Goal: Task Accomplishment & Management: Manage account settings

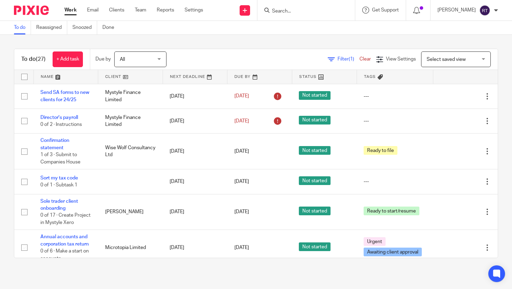
click at [298, 12] on input "Search" at bounding box center [302, 11] width 63 height 6
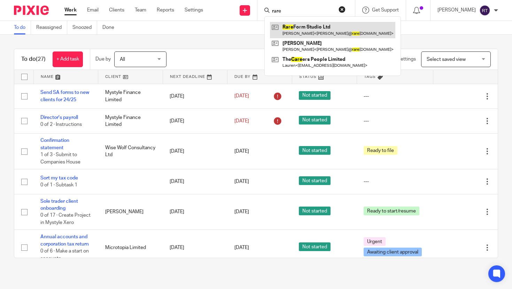
type input "rare"
click at [300, 31] on link at bounding box center [332, 30] width 125 height 16
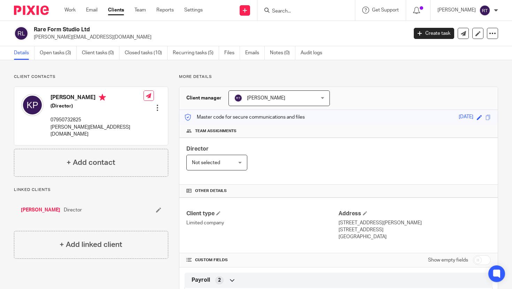
scroll to position [216, 0]
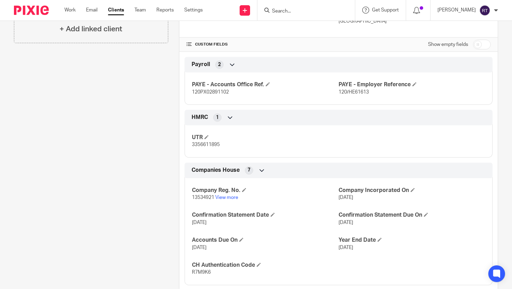
click at [210, 196] on span "13534921" at bounding box center [203, 197] width 22 height 5
copy span "13534921"
click at [207, 143] on span "3356611895" at bounding box center [206, 144] width 28 height 5
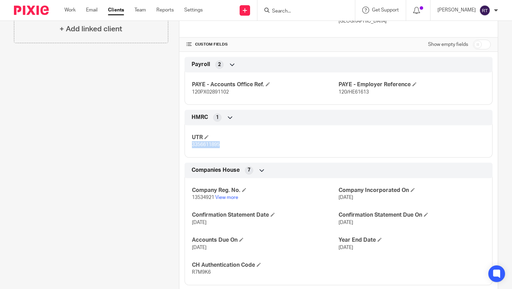
copy span "3356611895"
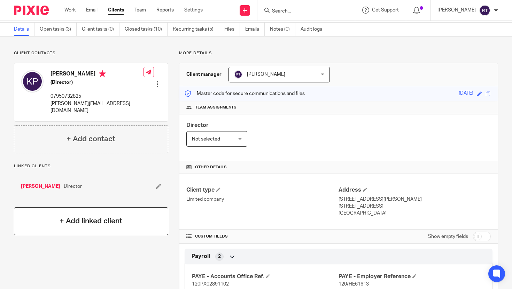
scroll to position [0, 0]
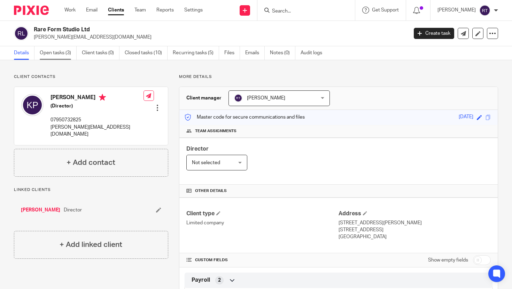
click at [55, 51] on link "Open tasks (3)" at bounding box center [58, 53] width 37 height 14
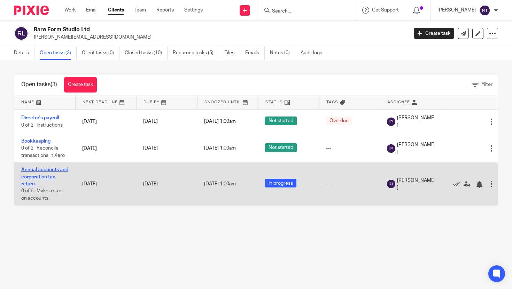
click at [41, 173] on link "Annual accounts and corporation tax return" at bounding box center [44, 177] width 47 height 19
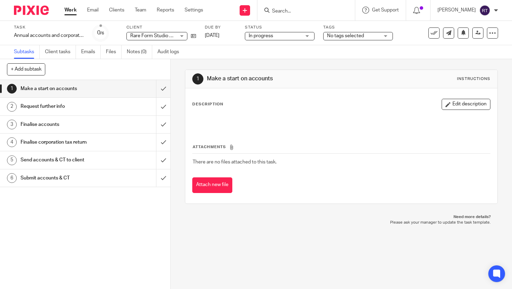
click at [327, 36] on span "No tags selected" at bounding box center [345, 35] width 37 height 5
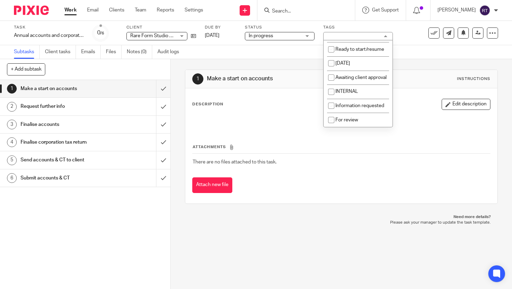
scroll to position [72, 0]
click at [347, 81] on li "Awaiting client approval" at bounding box center [358, 78] width 69 height 14
checkbox input "true"
click at [70, 11] on link "Work" at bounding box center [70, 10] width 12 height 7
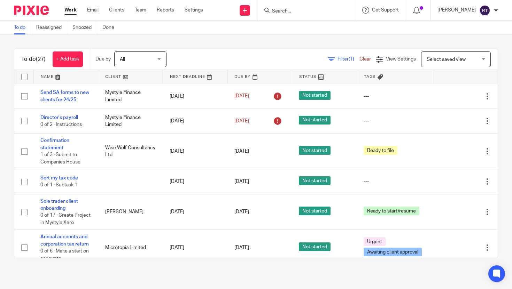
click at [302, 11] on input "Search" at bounding box center [302, 11] width 63 height 6
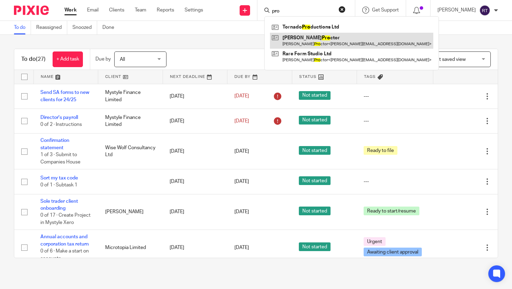
type input "pro"
click at [299, 43] on link at bounding box center [351, 41] width 163 height 16
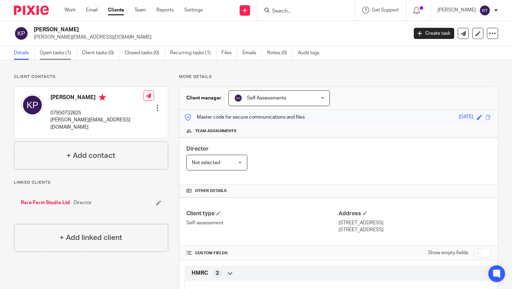
click at [57, 49] on link "Open tasks (1)" at bounding box center [58, 53] width 37 height 14
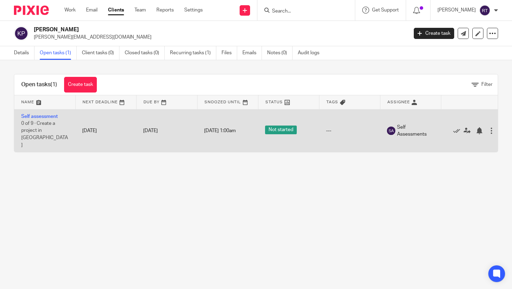
click at [492, 127] on div at bounding box center [491, 130] width 7 height 7
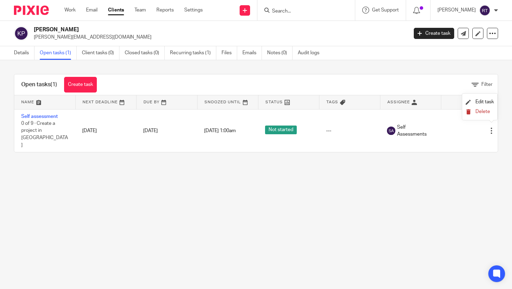
click at [476, 114] on span "Delete" at bounding box center [483, 111] width 15 height 5
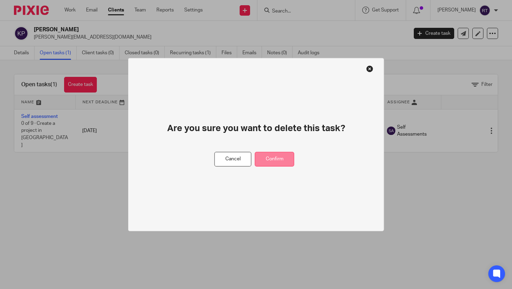
click at [278, 161] on button "Confirm" at bounding box center [274, 159] width 39 height 15
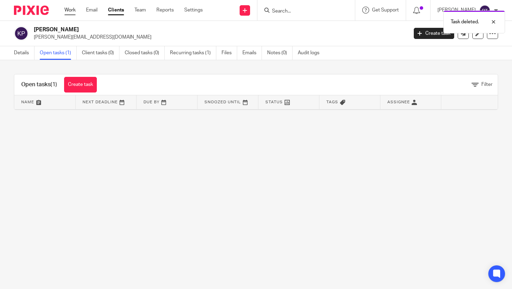
click at [69, 10] on link "Work" at bounding box center [69, 10] width 11 height 7
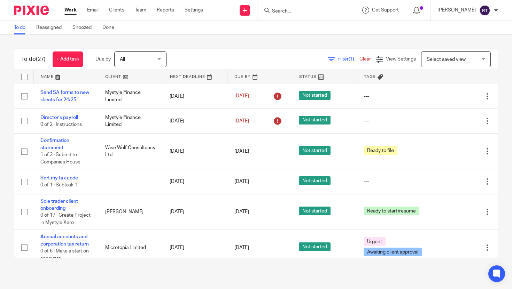
click at [299, 11] on input "Search" at bounding box center [302, 11] width 63 height 6
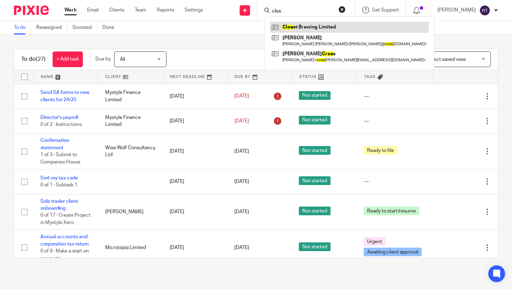
type input "clos"
click at [299, 28] on link at bounding box center [349, 27] width 159 height 10
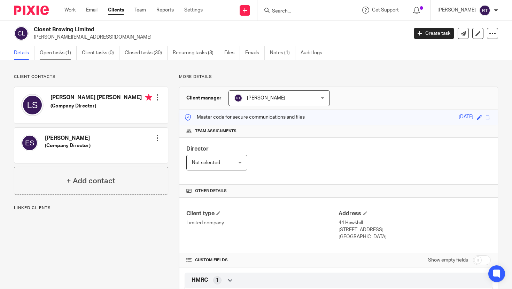
click at [54, 59] on link "Open tasks (1)" at bounding box center [58, 53] width 37 height 14
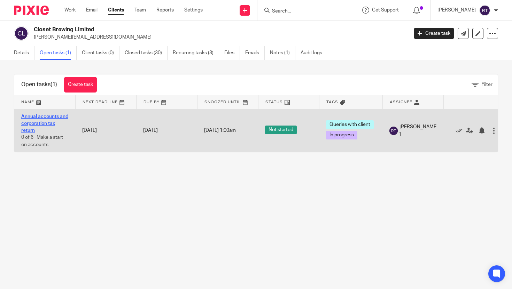
click at [45, 117] on link "Annual accounts and corporation tax return" at bounding box center [44, 123] width 47 height 19
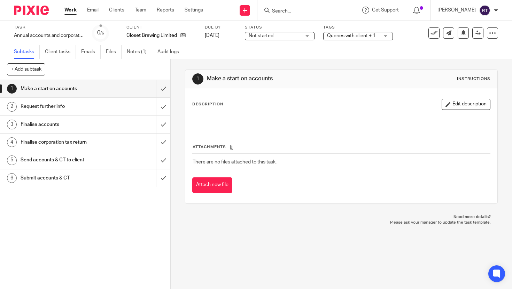
click at [130, 61] on div "+ Add subtask Cancel + Add" at bounding box center [85, 69] width 170 height 21
click at [129, 55] on link "Notes (1)" at bounding box center [139, 52] width 25 height 14
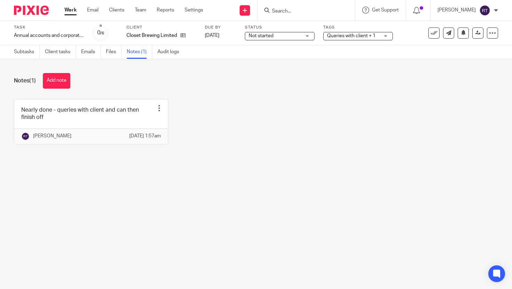
click at [298, 9] on input "Search" at bounding box center [302, 11] width 63 height 6
click at [188, 36] on div "Closet Brewing Limited" at bounding box center [161, 35] width 70 height 7
click at [185, 36] on icon at bounding box center [182, 35] width 5 height 5
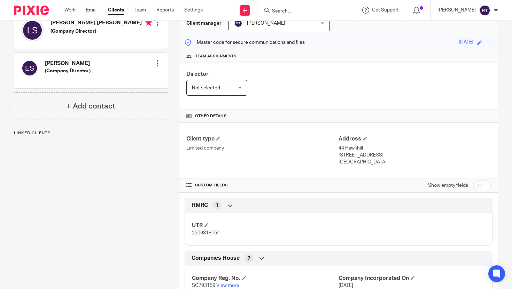
scroll to position [175, 0]
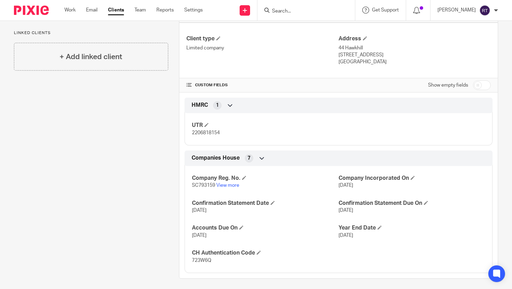
click at [198, 183] on span "SC793159" at bounding box center [203, 185] width 23 height 5
copy span "SC793159"
click at [198, 136] on span "2206818154" at bounding box center [206, 133] width 28 height 5
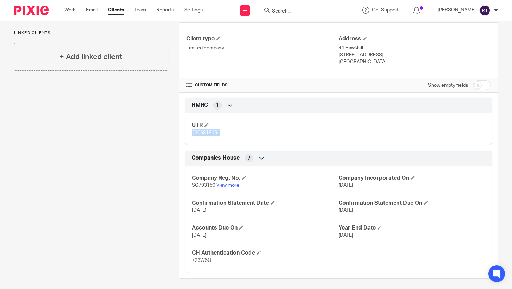
copy span "2206818154"
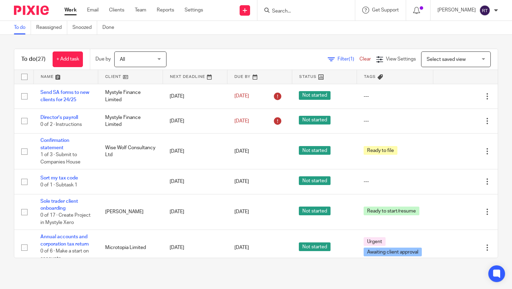
click at [303, 12] on input "Search" at bounding box center [302, 11] width 63 height 6
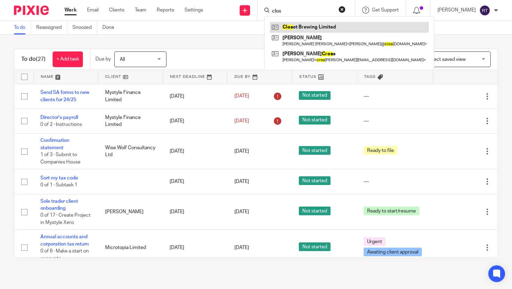
type input "clos"
click at [302, 27] on link at bounding box center [349, 27] width 159 height 10
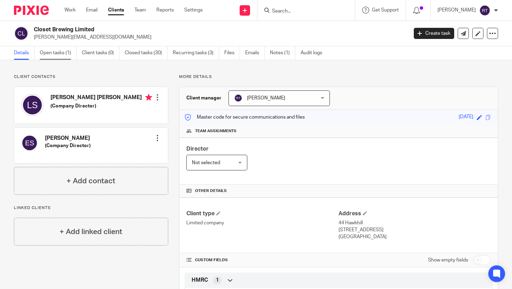
click at [48, 53] on link "Open tasks (1)" at bounding box center [58, 53] width 37 height 14
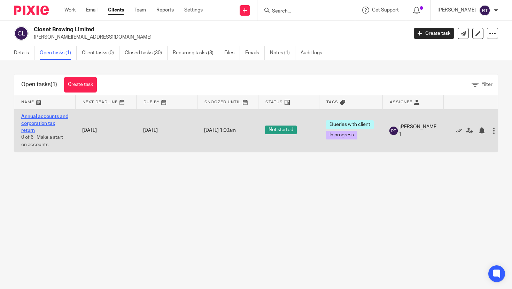
click at [51, 122] on link "Annual accounts and corporation tax return" at bounding box center [44, 123] width 47 height 19
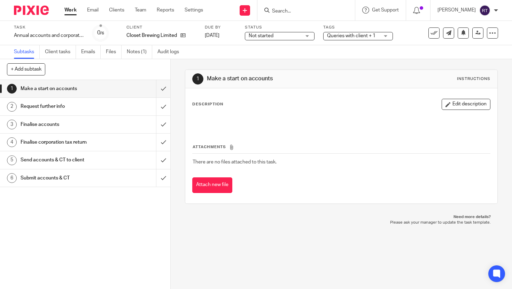
click at [341, 30] on label "Tags" at bounding box center [358, 28] width 70 height 6
click at [342, 33] on span "Queries with client + 1" at bounding box center [351, 35] width 48 height 5
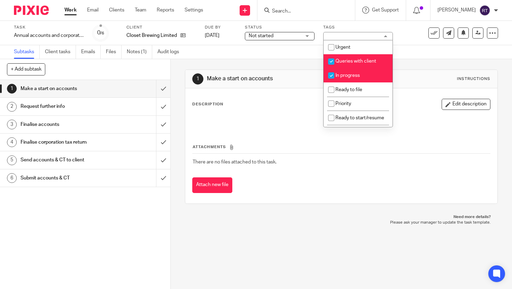
drag, startPoint x: 343, startPoint y: 62, endPoint x: 343, endPoint y: 69, distance: 7.0
click at [343, 62] on span "Queries with client" at bounding box center [355, 61] width 41 height 5
checkbox input "false"
click at [343, 80] on li "In progress" at bounding box center [358, 76] width 69 height 14
checkbox input "false"
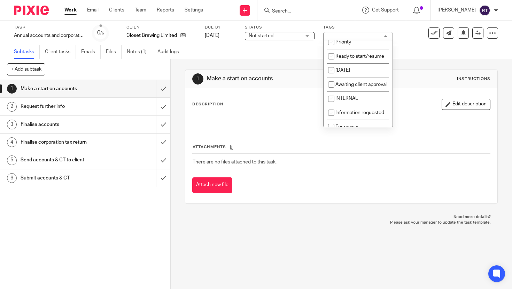
scroll to position [72, 0]
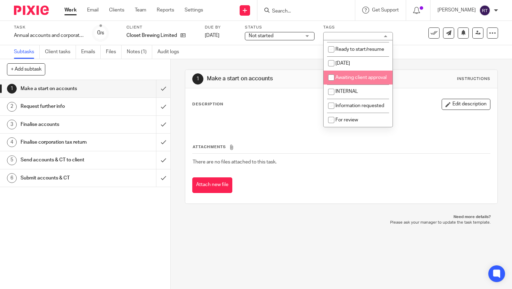
click at [345, 79] on span "Awaiting client approval" at bounding box center [360, 77] width 51 height 5
checkbox input "true"
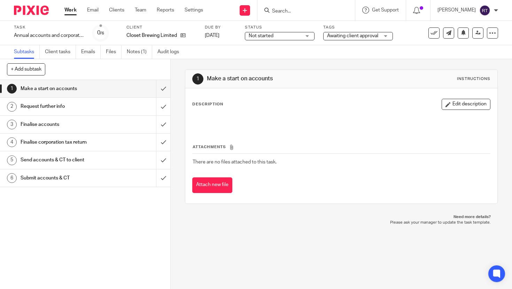
click at [301, 14] on input "Search" at bounding box center [302, 11] width 63 height 6
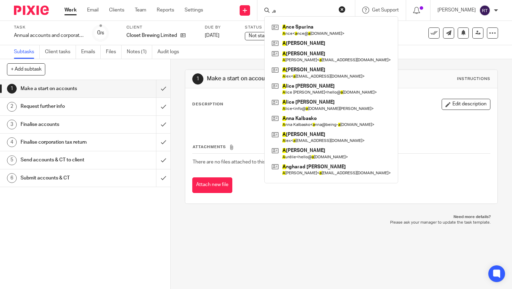
type input ","
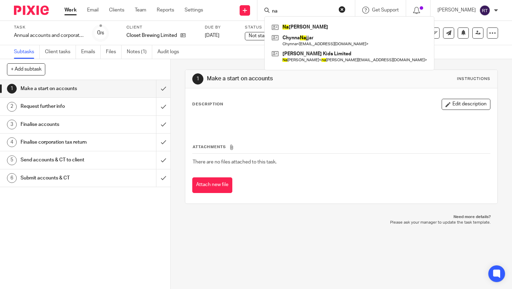
type input "n"
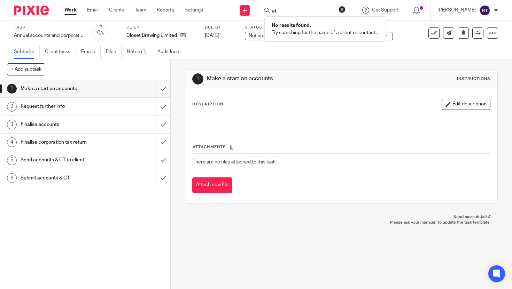
type input "a"
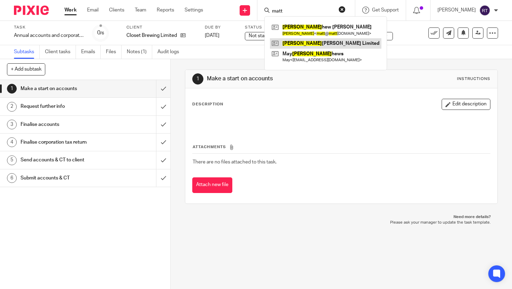
type input "matt"
click at [302, 41] on link at bounding box center [325, 43] width 111 height 10
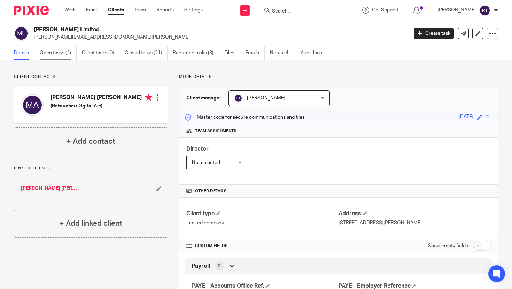
click at [51, 52] on link "Open tasks (2)" at bounding box center [58, 53] width 37 height 14
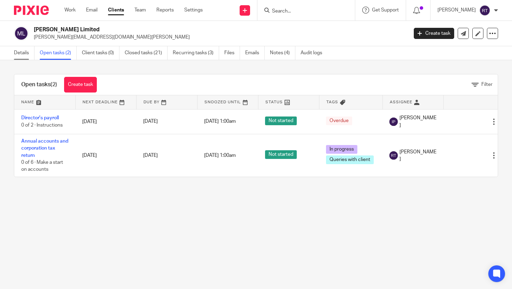
click at [17, 48] on link "Details" at bounding box center [24, 53] width 21 height 14
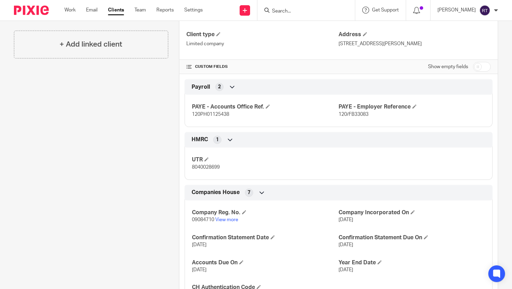
scroll to position [217, 0]
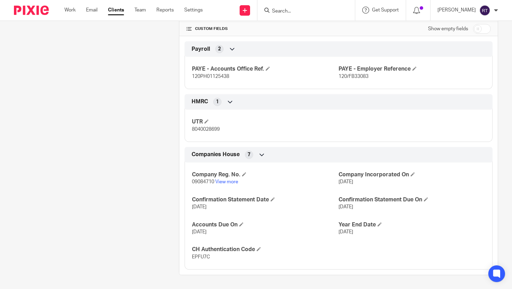
click at [198, 258] on span "EPFU7C" at bounding box center [201, 257] width 18 height 5
copy span "EPFU7C"
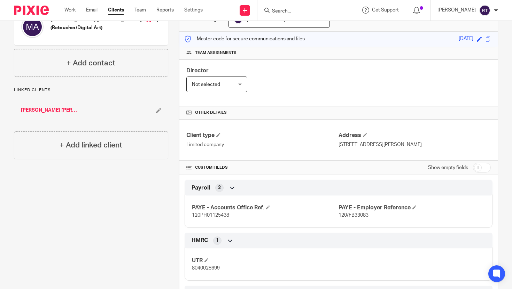
scroll to position [0, 0]
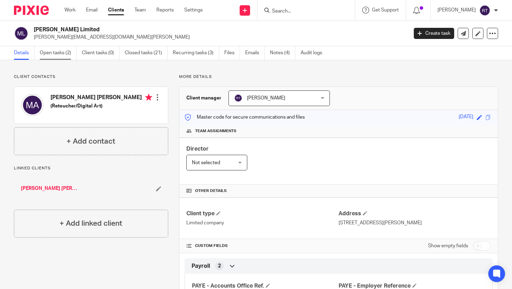
click at [60, 53] on link "Open tasks (2)" at bounding box center [58, 53] width 37 height 14
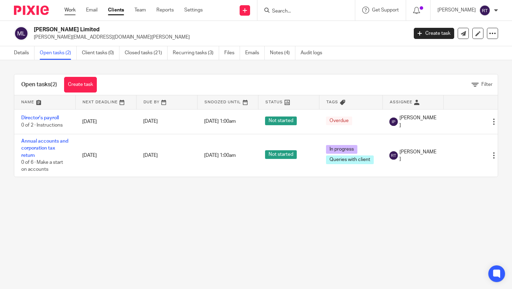
click at [70, 12] on link "Work" at bounding box center [69, 10] width 11 height 7
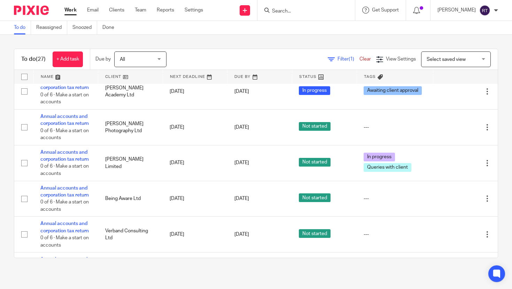
scroll to position [742, 0]
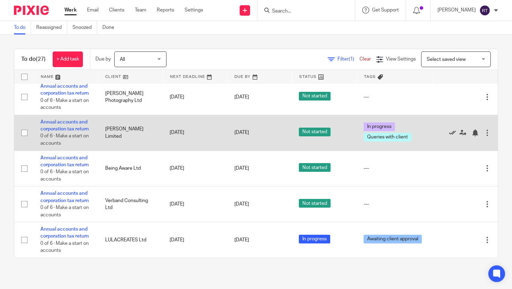
click at [452, 131] on icon at bounding box center [452, 133] width 7 height 7
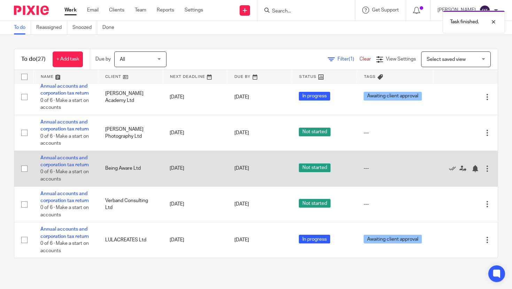
scroll to position [706, 0]
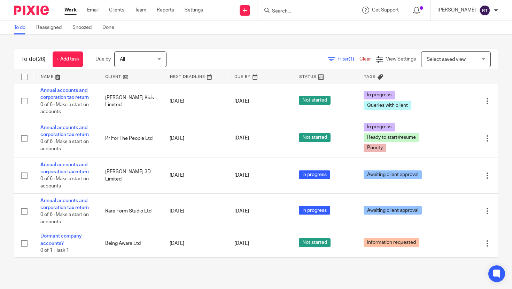
scroll to position [335, 0]
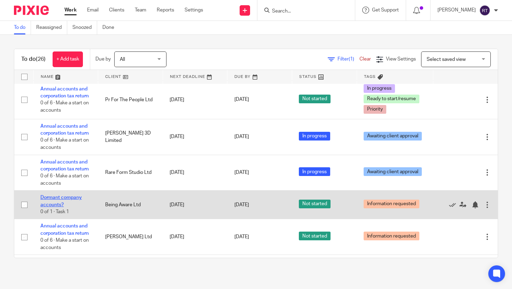
click at [61, 207] on link "Dormant company accounts?" at bounding box center [60, 201] width 41 height 12
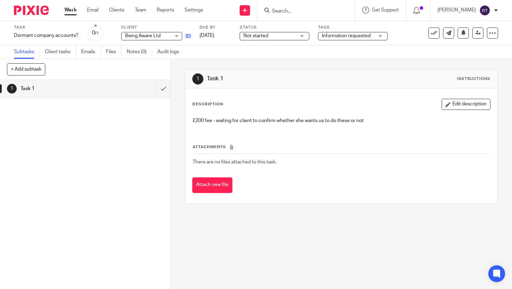
click at [188, 33] on icon at bounding box center [188, 35] width 5 height 5
click at [68, 8] on link "Work" at bounding box center [70, 10] width 12 height 7
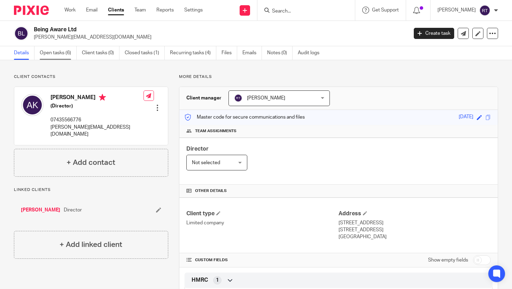
click link "Open tasks (6)"
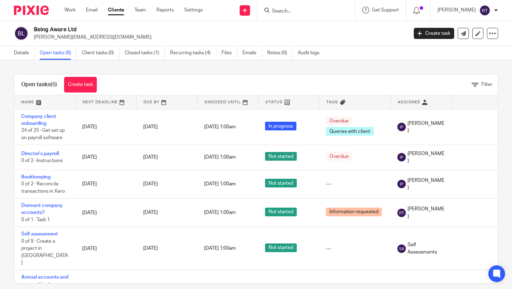
scroll to position [8, 0]
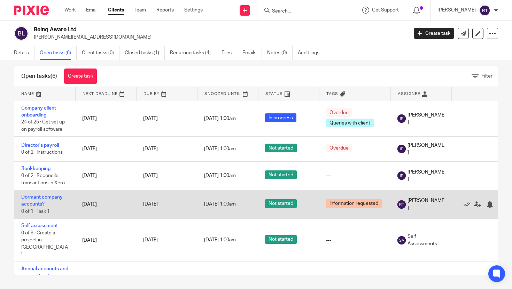
click at [36, 202] on td "Dormant company accounts? 0 of 1 · Task 1" at bounding box center [44, 205] width 61 height 29
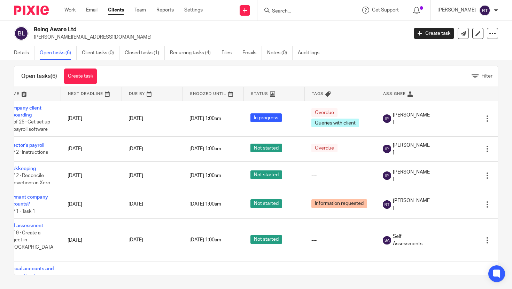
scroll to position [19, 15]
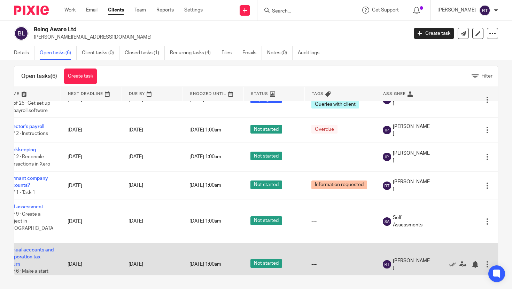
click at [489, 261] on div at bounding box center [487, 264] width 7 height 7
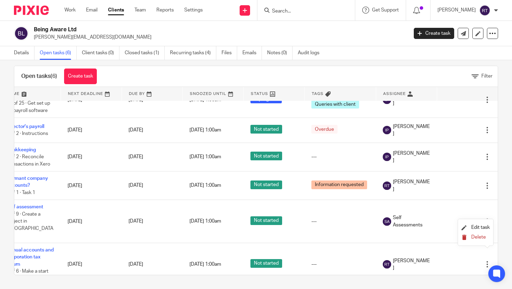
click at [471, 238] on span "Delete" at bounding box center [478, 237] width 15 height 5
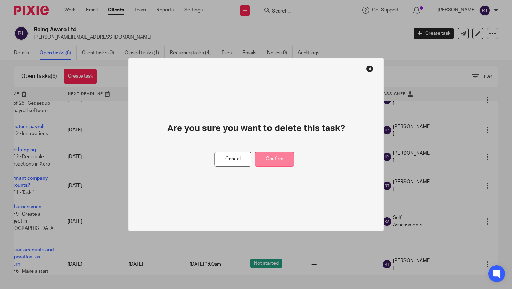
click at [274, 161] on button "Confirm" at bounding box center [274, 159] width 39 height 15
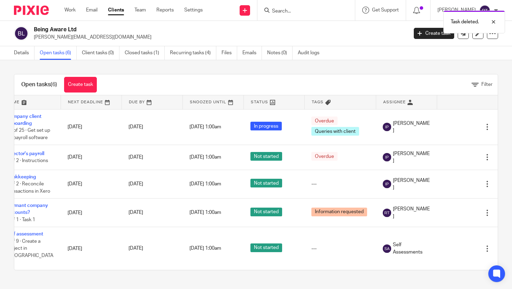
scroll to position [0, 0]
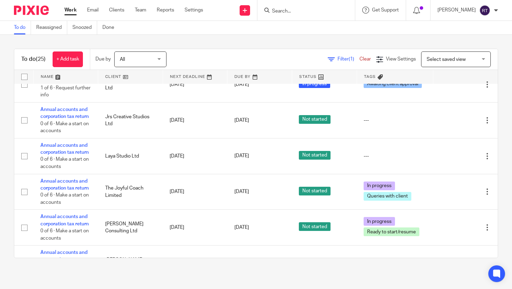
scroll to position [560, 0]
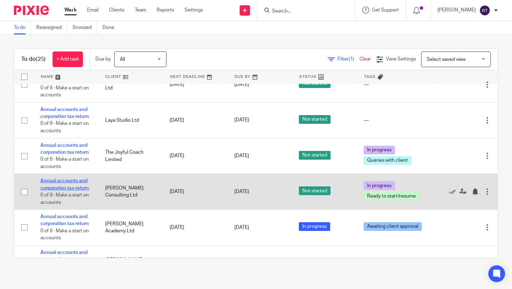
click at [60, 191] on link "Annual accounts and corporation tax return" at bounding box center [64, 185] width 48 height 12
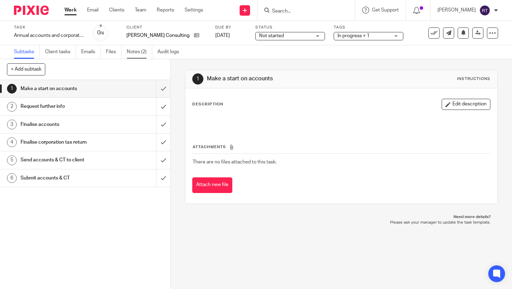
click at [131, 52] on link "Notes (2)" at bounding box center [139, 52] width 25 height 14
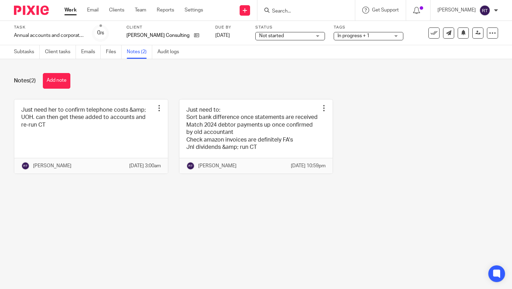
click at [68, 6] on div "Work Email Clients Team Reports Settings Work Email Clients Team Reports Settin…" at bounding box center [135, 10] width 156 height 21
click at [68, 11] on link "Work" at bounding box center [70, 10] width 12 height 7
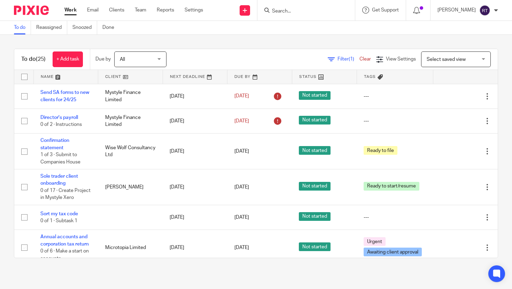
click at [301, 16] on div at bounding box center [306, 10] width 98 height 21
click at [295, 10] on input "Search" at bounding box center [302, 11] width 63 height 6
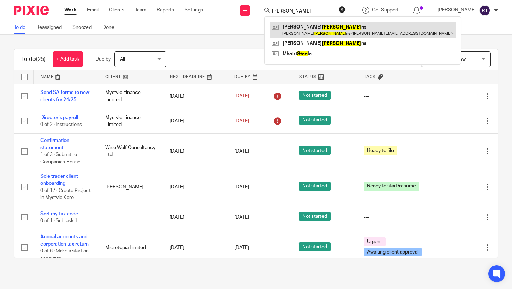
type input "steve"
click at [296, 29] on link at bounding box center [363, 30] width 186 height 16
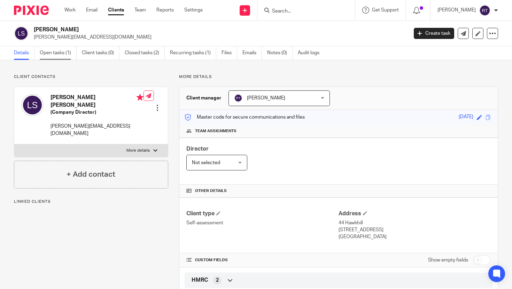
click at [64, 51] on link "Open tasks (1)" at bounding box center [58, 53] width 37 height 14
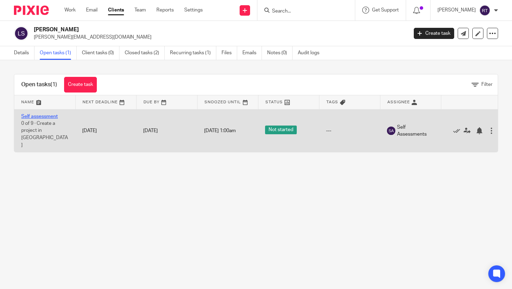
click at [46, 119] on link "Self assessment" at bounding box center [39, 116] width 37 height 5
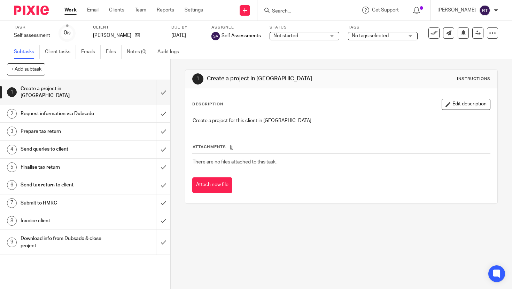
click at [294, 38] on span "Not started" at bounding box center [285, 35] width 25 height 5
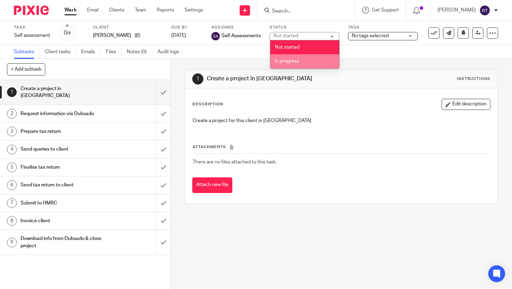
click at [298, 66] on li "In progress" at bounding box center [304, 61] width 69 height 14
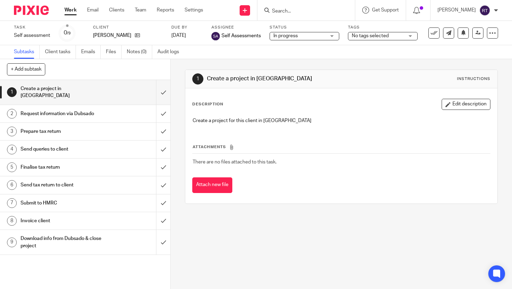
click at [386, 32] on div "No tags selected" at bounding box center [383, 36] width 70 height 8
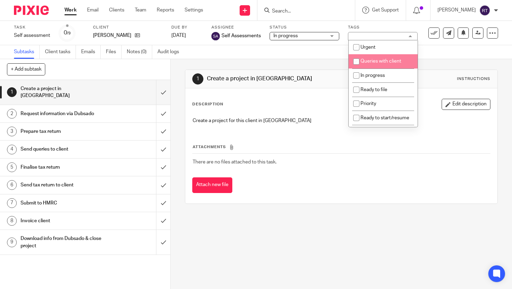
click at [385, 55] on li "Queries with client" at bounding box center [383, 61] width 69 height 14
checkbox input "true"
click at [139, 51] on link "Notes (0)" at bounding box center [139, 52] width 25 height 14
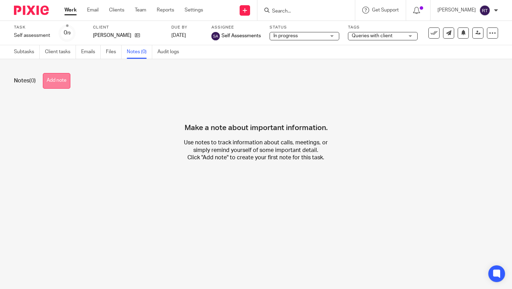
click at [64, 78] on button "Add note" at bounding box center [57, 81] width 28 height 16
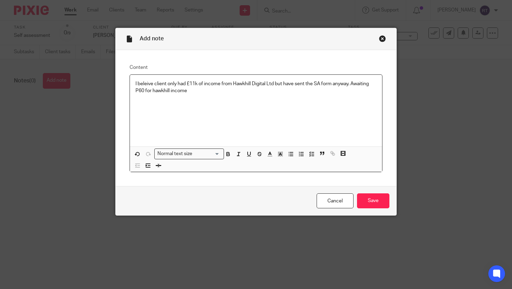
click at [147, 83] on p "I beleive client only had £11k of income from Hawkhill Digital Ltd but have sen…" at bounding box center [256, 87] width 241 height 14
click at [200, 90] on p "I believe client only had £11k of income from Hawkhill Digital Ltd but have sen…" at bounding box center [256, 87] width 241 height 14
click at [371, 201] on input "Save" at bounding box center [373, 201] width 32 height 15
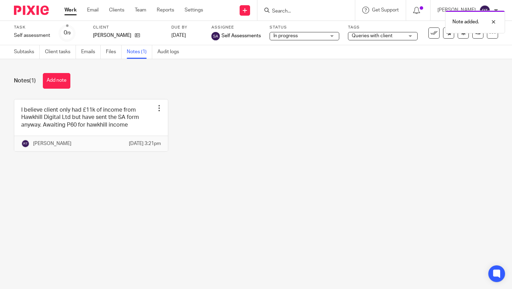
click at [68, 9] on link "Work" at bounding box center [70, 10] width 12 height 7
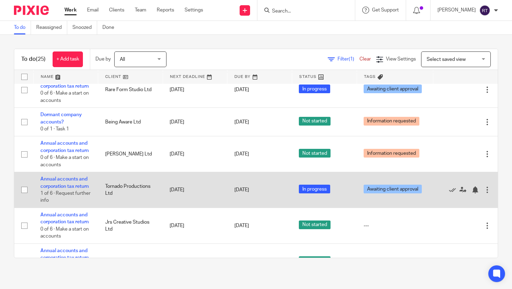
scroll to position [595, 0]
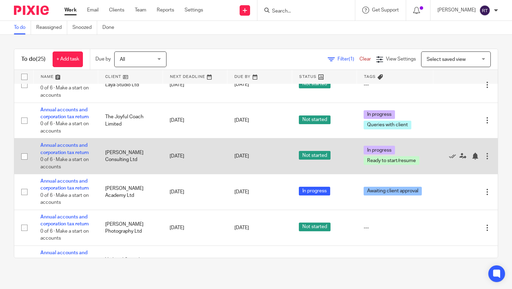
click at [68, 160] on td "Annual accounts and corporation tax return 0 of 6 · Make a start on accounts" at bounding box center [65, 157] width 65 height 36
click at [56, 167] on td "Annual accounts and corporation tax return 0 of 6 · Make a start on accounts" at bounding box center [65, 157] width 65 height 36
click at [53, 155] on link "Annual accounts and corporation tax return" at bounding box center [64, 149] width 48 height 12
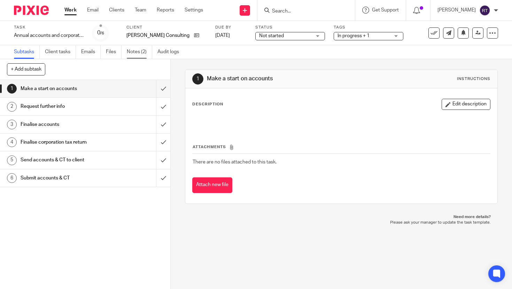
click at [139, 52] on link "Notes (2)" at bounding box center [139, 52] width 25 height 14
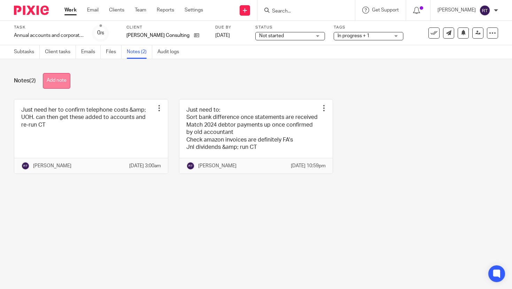
click at [53, 82] on button "Add note" at bounding box center [57, 81] width 28 height 16
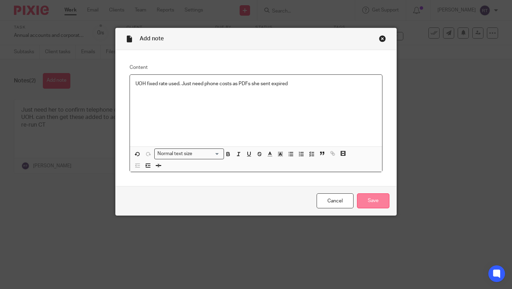
click at [375, 202] on input "Save" at bounding box center [373, 201] width 32 height 15
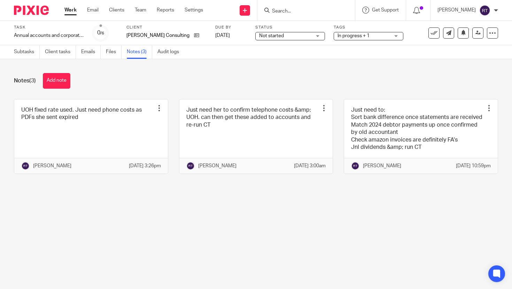
click at [339, 38] on span "In progress + 1" at bounding box center [354, 35] width 32 height 5
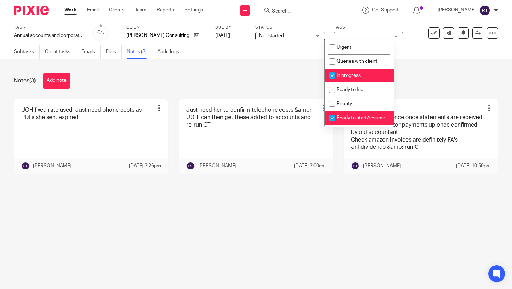
click at [338, 122] on input "checkbox" at bounding box center [332, 117] width 13 height 13
checkbox input "false"
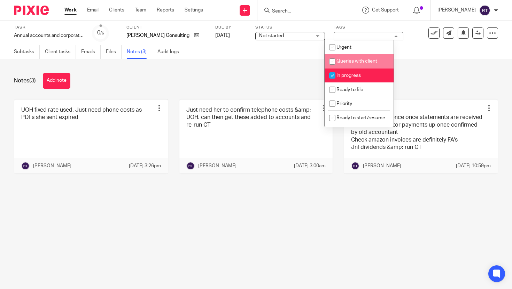
click at [346, 60] on span "Queries with client" at bounding box center [357, 61] width 41 height 5
checkbox input "true"
click at [67, 13] on link "Work" at bounding box center [70, 10] width 12 height 7
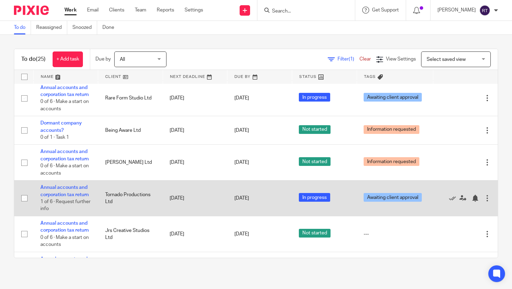
scroll to position [435, 0]
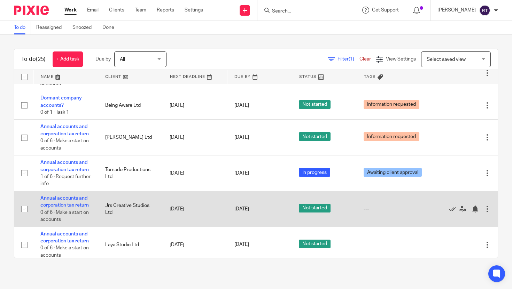
click at [63, 218] on td "Annual accounts and corporation tax return 0 of 6 · Make a start on accounts" at bounding box center [65, 210] width 65 height 36
click at [61, 208] on link "Annual accounts and corporation tax return" at bounding box center [64, 202] width 48 height 12
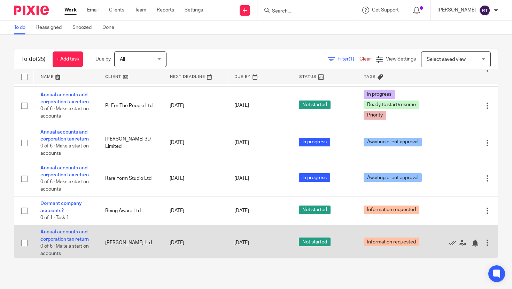
scroll to position [296, 0]
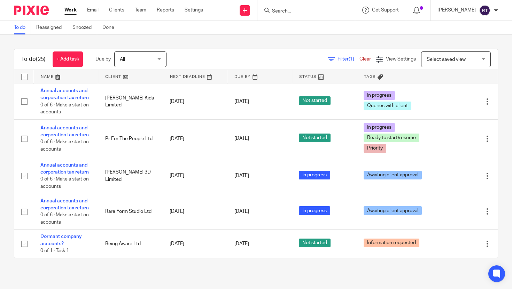
click at [304, 11] on input "Search" at bounding box center [302, 11] width 63 height 6
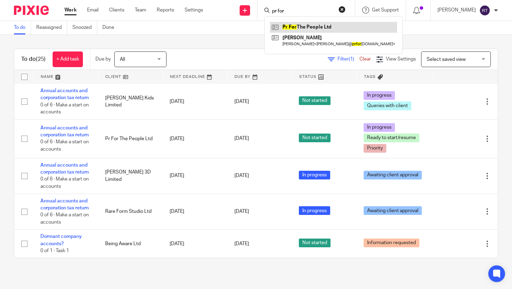
type input "pr for"
click at [307, 25] on link at bounding box center [333, 27] width 127 height 10
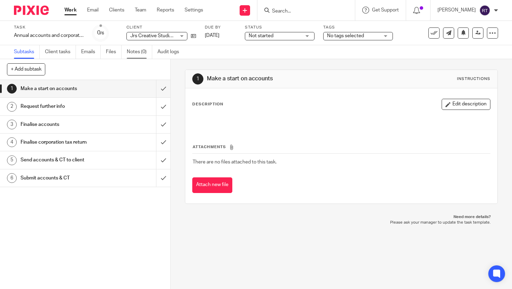
click at [137, 48] on link "Notes (0)" at bounding box center [139, 52] width 25 height 14
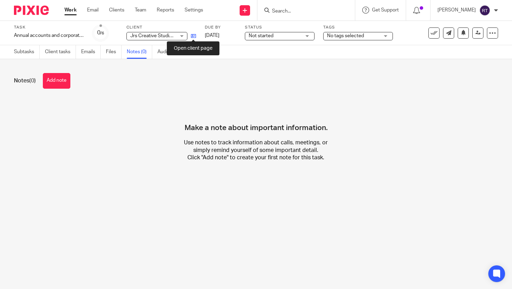
click at [192, 37] on icon at bounding box center [193, 35] width 5 height 5
click at [54, 81] on button "Add note" at bounding box center [57, 81] width 28 height 16
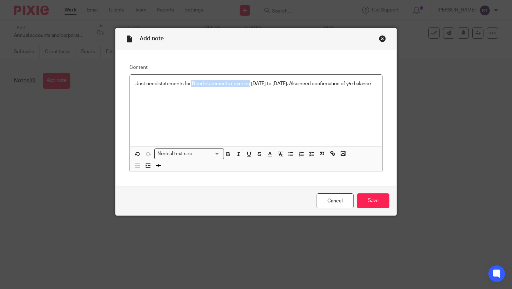
drag, startPoint x: 250, startPoint y: 88, endPoint x: 191, endPoint y: 87, distance: 59.2
click at [191, 87] on p "Just need statements for Need statements covering 27th Feb 2024 to 13th June 20…" at bounding box center [256, 83] width 241 height 7
drag, startPoint x: 267, startPoint y: 86, endPoint x: 375, endPoint y: 86, distance: 108.0
click at [375, 86] on p "Just need statements for 27th Feb 2024 to 13th June 2024. Also need confirmatio…" at bounding box center [256, 83] width 241 height 7
click at [363, 197] on input "Save" at bounding box center [373, 201] width 32 height 15
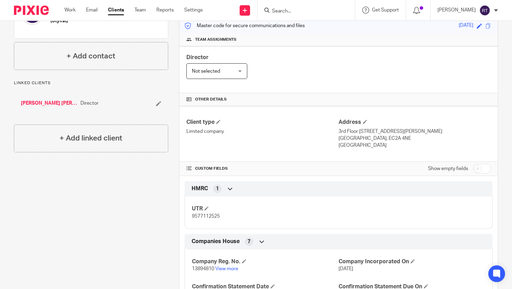
scroll to position [179, 0]
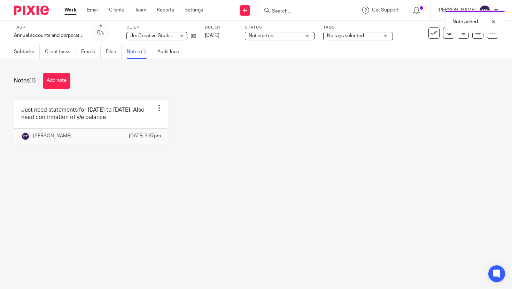
click at [340, 39] on span "No tags selected" at bounding box center [353, 35] width 52 height 7
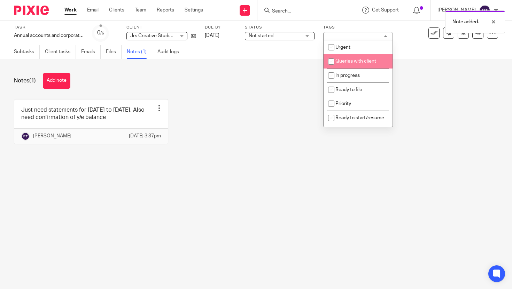
click at [344, 64] on span "Queries with client" at bounding box center [355, 61] width 41 height 5
checkbox input "true"
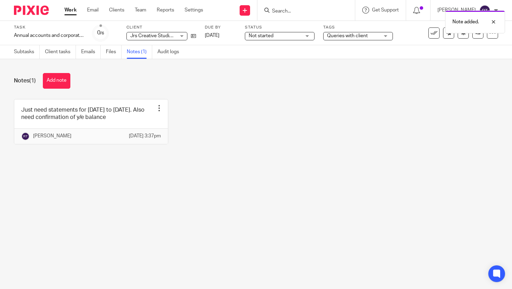
click at [288, 31] on div "Note added." at bounding box center [380, 20] width 249 height 26
click at [288, 33] on span "Not started" at bounding box center [275, 35] width 52 height 7
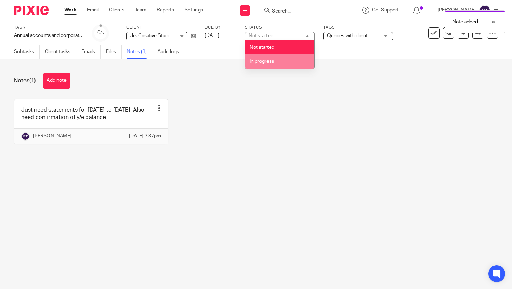
click at [279, 64] on li "In progress" at bounding box center [279, 61] width 69 height 14
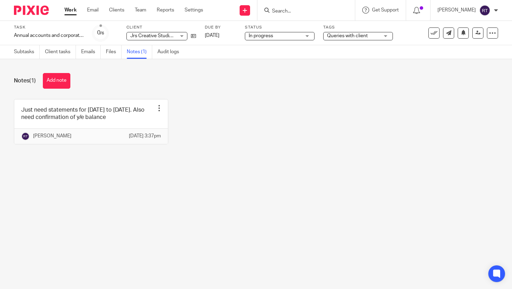
click at [324, 8] on input "Search" at bounding box center [302, 11] width 63 height 6
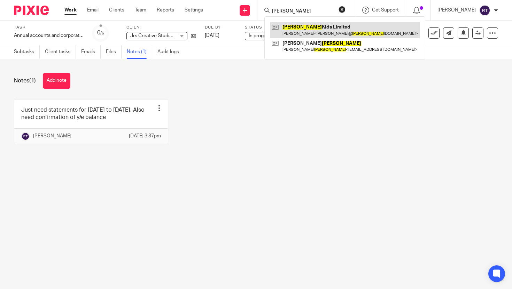
type input "jalmer"
click at [321, 23] on link at bounding box center [345, 30] width 150 height 16
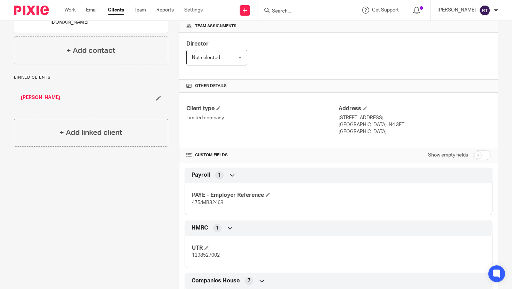
scroll to position [226, 0]
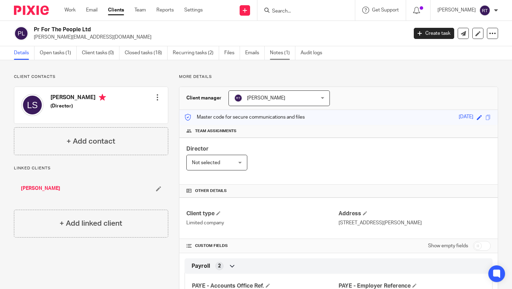
click at [283, 55] on link "Notes (1)" at bounding box center [282, 53] width 25 height 14
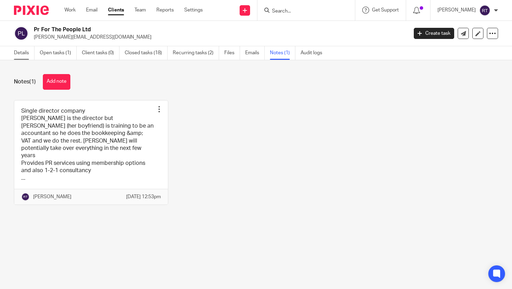
click at [17, 55] on link "Details" at bounding box center [24, 53] width 21 height 14
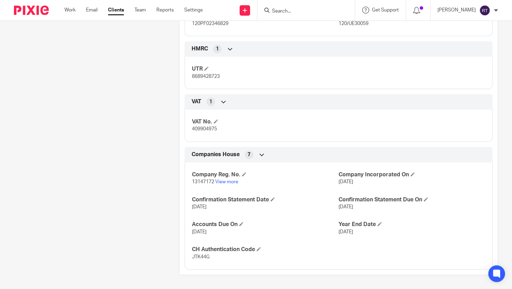
scroll to position [268, 0]
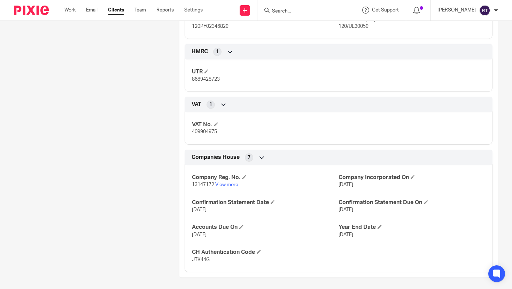
click at [212, 79] on span "8689428723" at bounding box center [206, 79] width 28 height 5
copy span "8689428723"
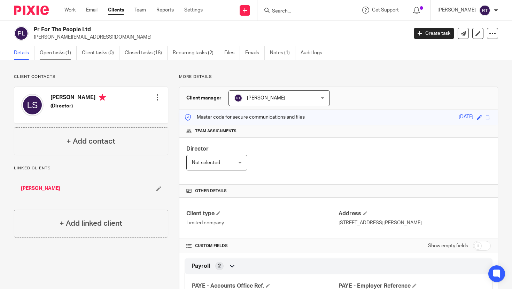
click at [54, 49] on link "Open tasks (1)" at bounding box center [58, 53] width 37 height 14
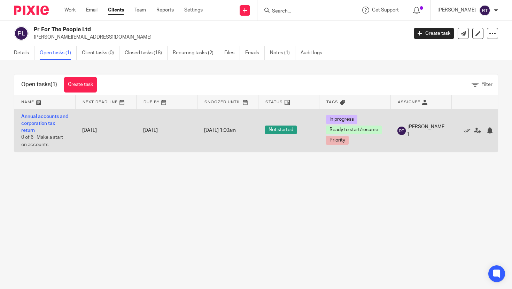
click at [41, 119] on td "Annual accounts and corporation tax return 0 of 6 · Make a start on accounts" at bounding box center [44, 130] width 61 height 43
click at [52, 118] on link "Annual accounts and corporation tax return" at bounding box center [44, 123] width 47 height 19
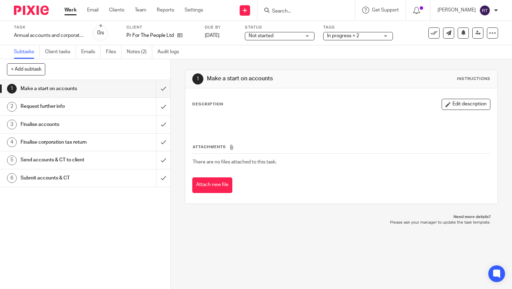
click at [293, 43] on div "Task Annual accounts and corporation tax return Save Annual accounts and corpor…" at bounding box center [256, 33] width 512 height 24
click at [292, 38] on span "Not started" at bounding box center [275, 35] width 52 height 7
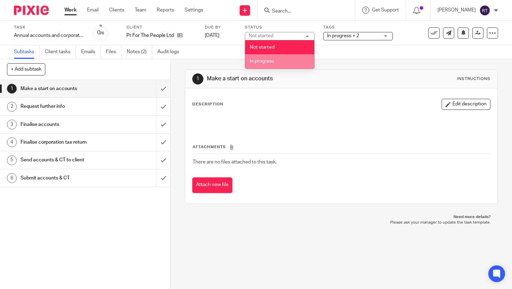
click at [284, 64] on li "In progress" at bounding box center [279, 61] width 69 height 14
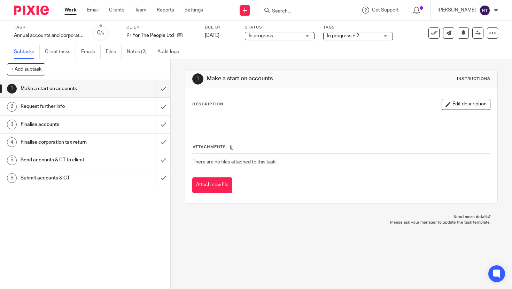
click at [344, 30] on div "Tags In progress + 2 Urgent Queries with client In progress Ready to file Prior…" at bounding box center [358, 33] width 70 height 17
click at [344, 38] on span "In progress + 2" at bounding box center [343, 35] width 32 height 5
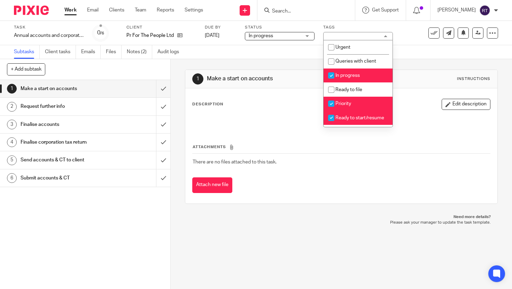
click at [348, 77] on span "In progress" at bounding box center [347, 75] width 24 height 5
checkbox input "false"
click at [348, 98] on li "Priority" at bounding box center [358, 104] width 69 height 14
checkbox input "false"
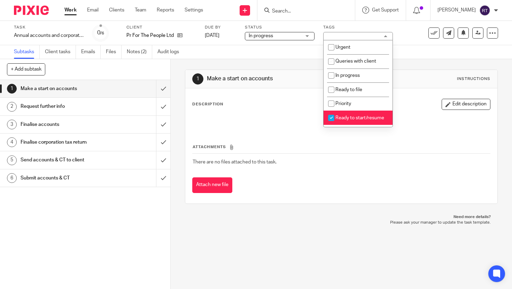
click at [348, 114] on li "Ready to start/resume" at bounding box center [358, 118] width 69 height 14
checkbox input "false"
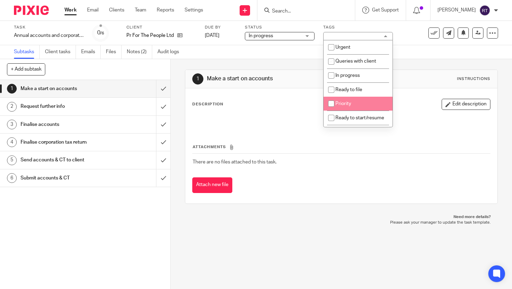
scroll to position [72, 0]
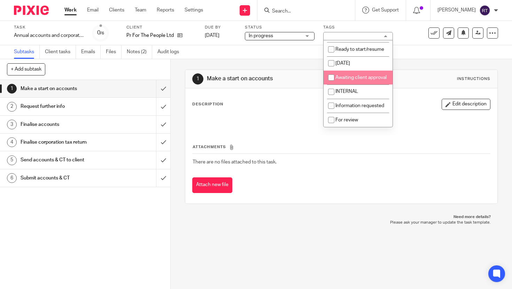
click at [346, 79] on span "Awaiting client approval" at bounding box center [360, 77] width 51 height 5
checkbox input "true"
click at [175, 35] on link at bounding box center [178, 35] width 9 height 7
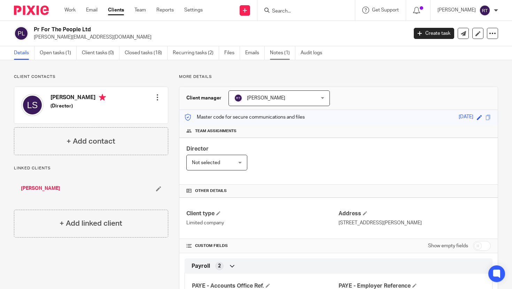
click at [278, 55] on link "Notes (1)" at bounding box center [282, 53] width 25 height 14
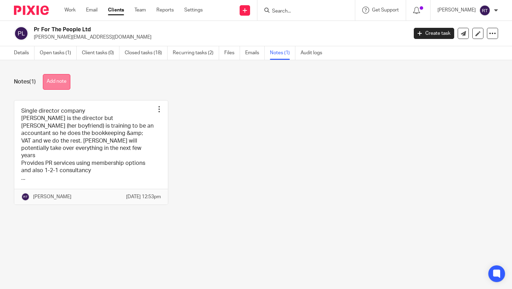
click at [56, 84] on button "Add note" at bounding box center [57, 82] width 28 height 16
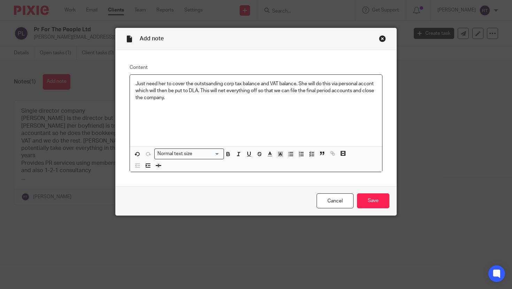
click at [211, 88] on p "Just need her to cover the outstsanding corp tax balance and VAT balance. She w…" at bounding box center [256, 90] width 241 height 21
click at [370, 198] on input "Save" at bounding box center [373, 201] width 32 height 15
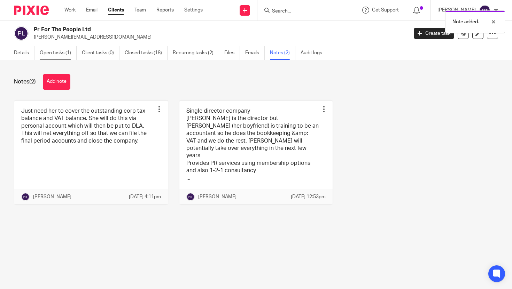
click at [53, 51] on link "Open tasks (1)" at bounding box center [58, 53] width 37 height 14
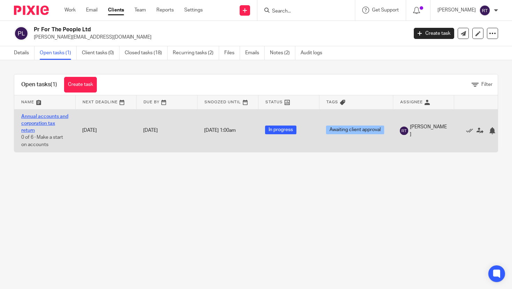
click at [37, 121] on link "Annual accounts and corporation tax return" at bounding box center [44, 123] width 47 height 19
